Goal: Task Accomplishment & Management: Manage account settings

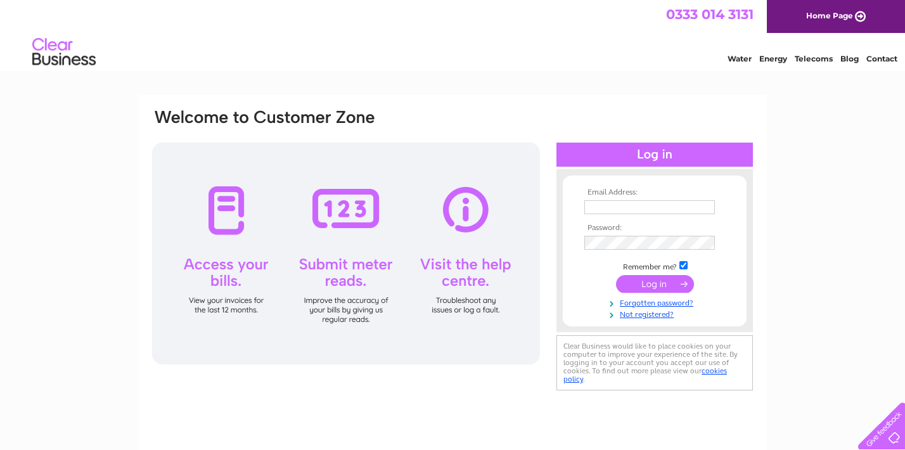
type input "info@castlegallery.co.uk"
click at [234, 214] on div at bounding box center [346, 254] width 388 height 222
click at [657, 281] on input "submit" at bounding box center [655, 284] width 78 height 18
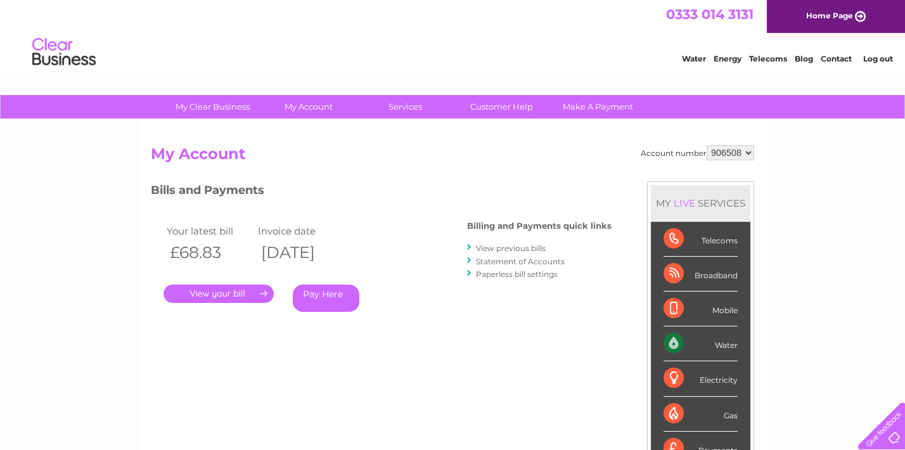
click at [213, 292] on link "." at bounding box center [218, 294] width 110 height 18
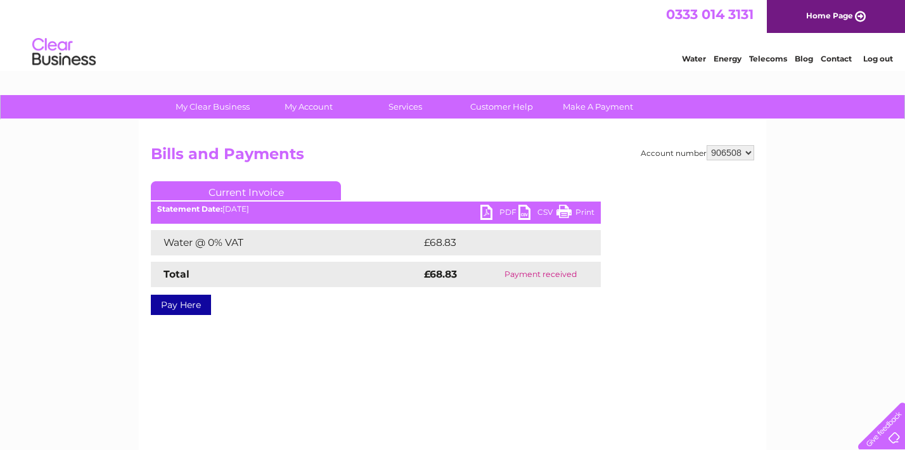
click at [487, 212] on link "PDF" at bounding box center [499, 214] width 38 height 18
